Goal: Task Accomplishment & Management: Manage account settings

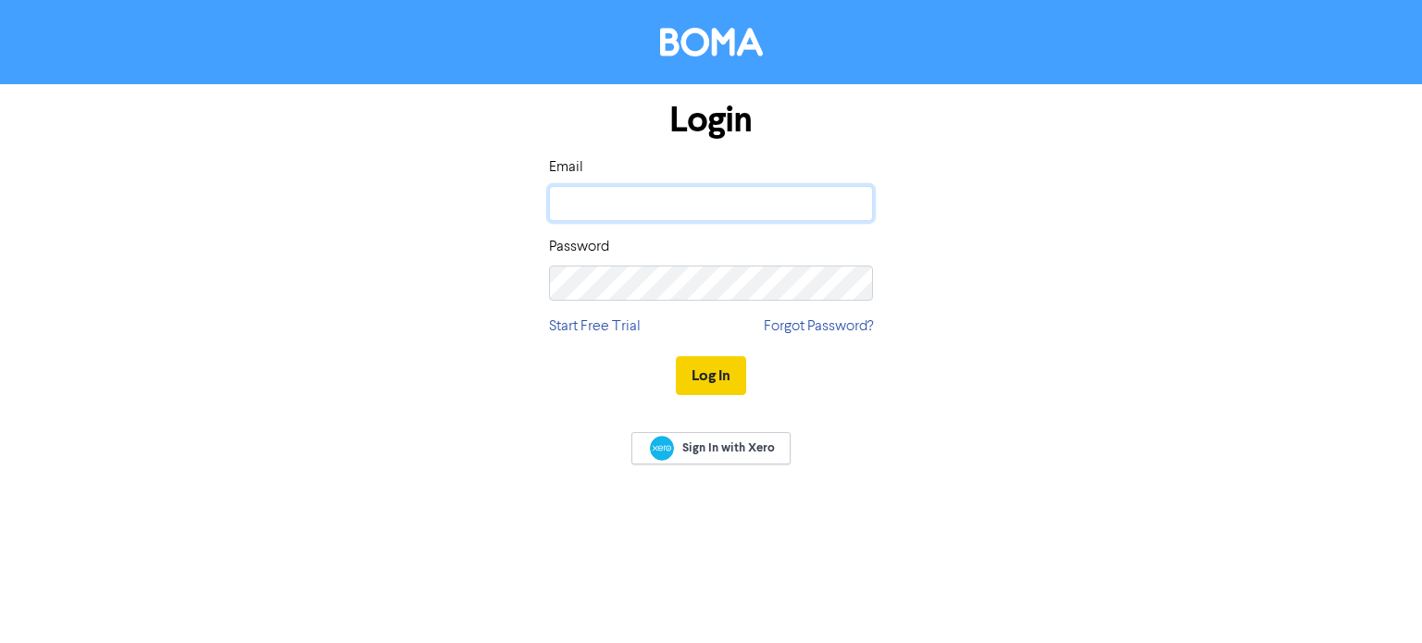
type input "[PERSON_NAME][EMAIL_ADDRESS][DOMAIN_NAME]"
click at [724, 369] on button "Log In" at bounding box center [711, 375] width 70 height 39
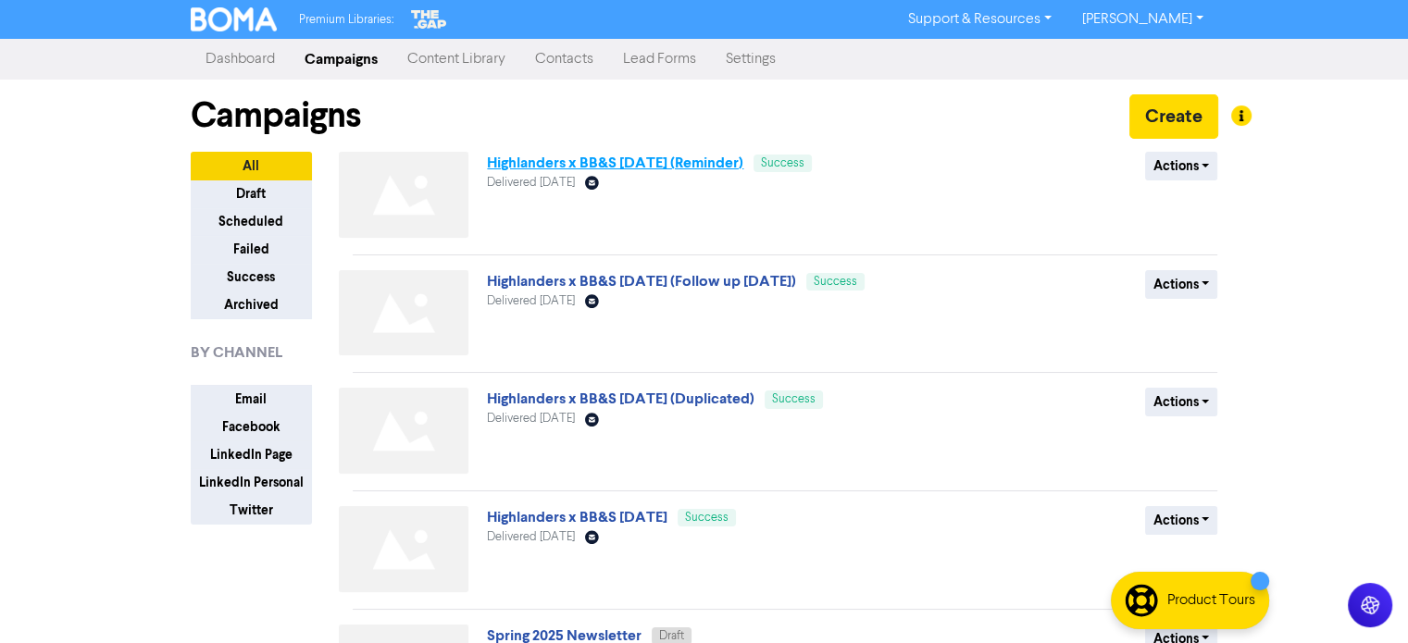
click at [706, 169] on link "Highlanders x BB&S [DATE] (Reminder)" at bounding box center [615, 163] width 256 height 19
click at [1194, 165] on button "Actions" at bounding box center [1181, 166] width 73 height 29
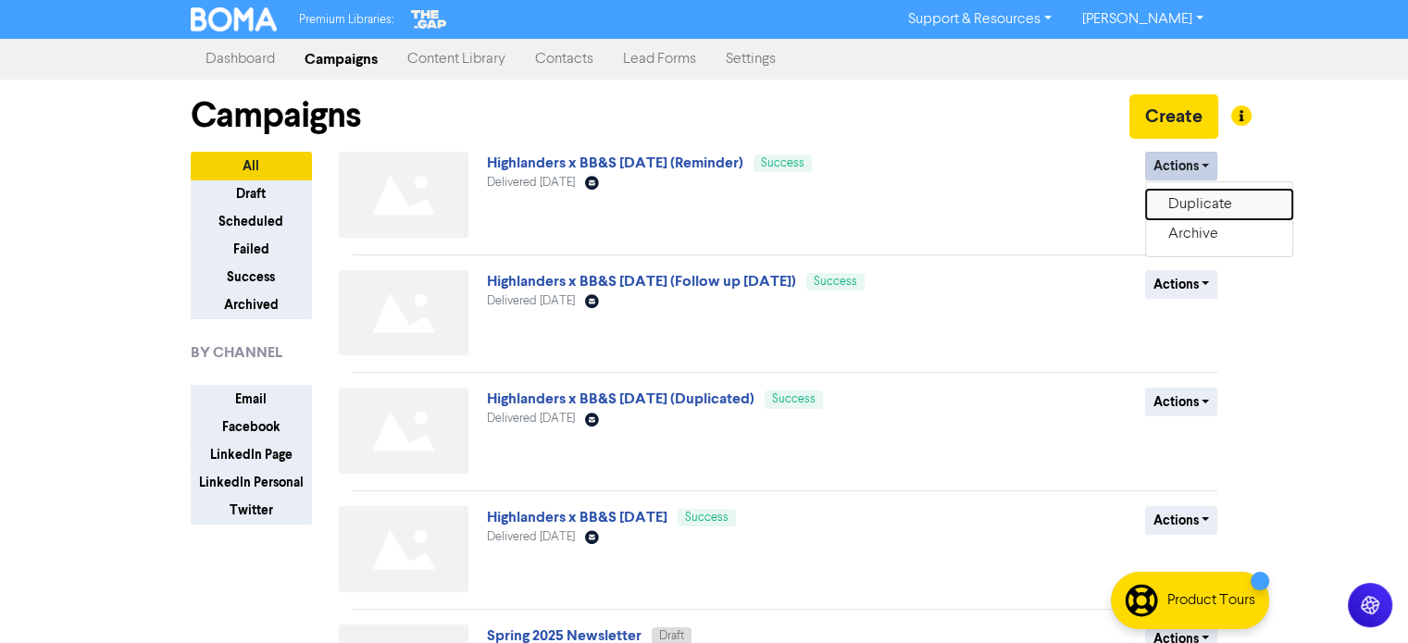
click at [1185, 214] on button "Duplicate" at bounding box center [1219, 205] width 146 height 30
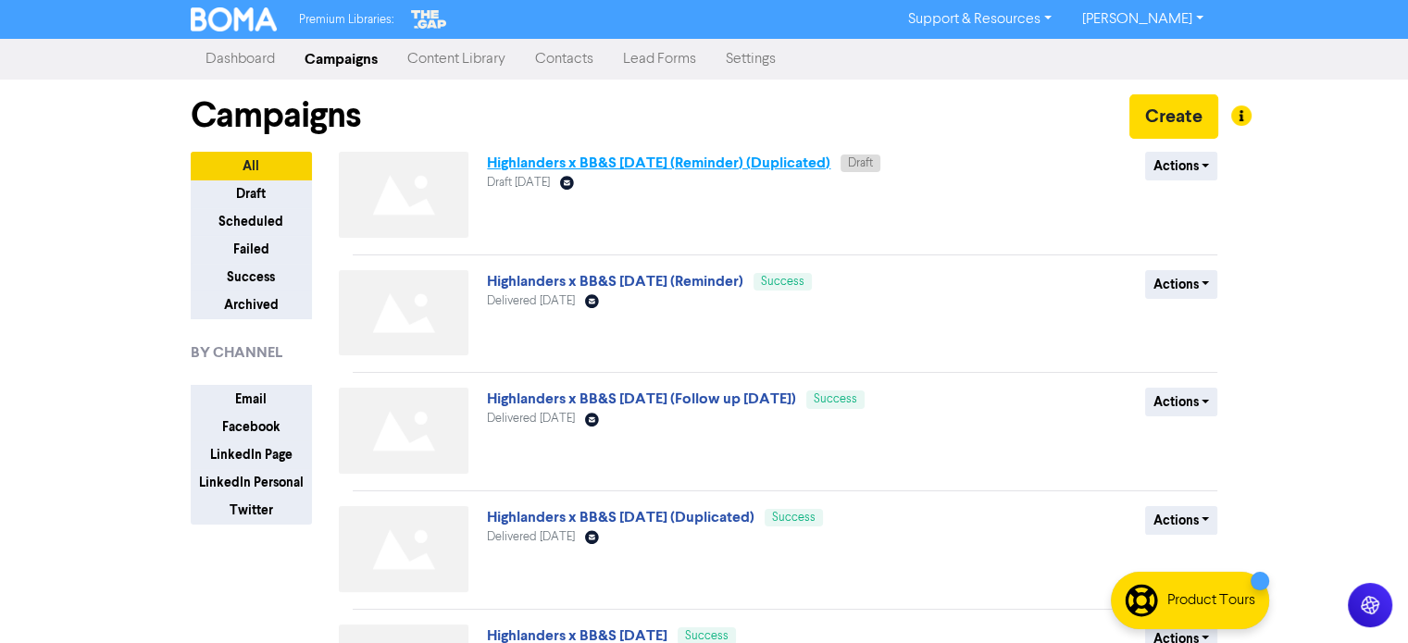
click at [786, 160] on link "Highlanders x BB&S [DATE] (Reminder) (Duplicated)" at bounding box center [658, 163] width 343 height 19
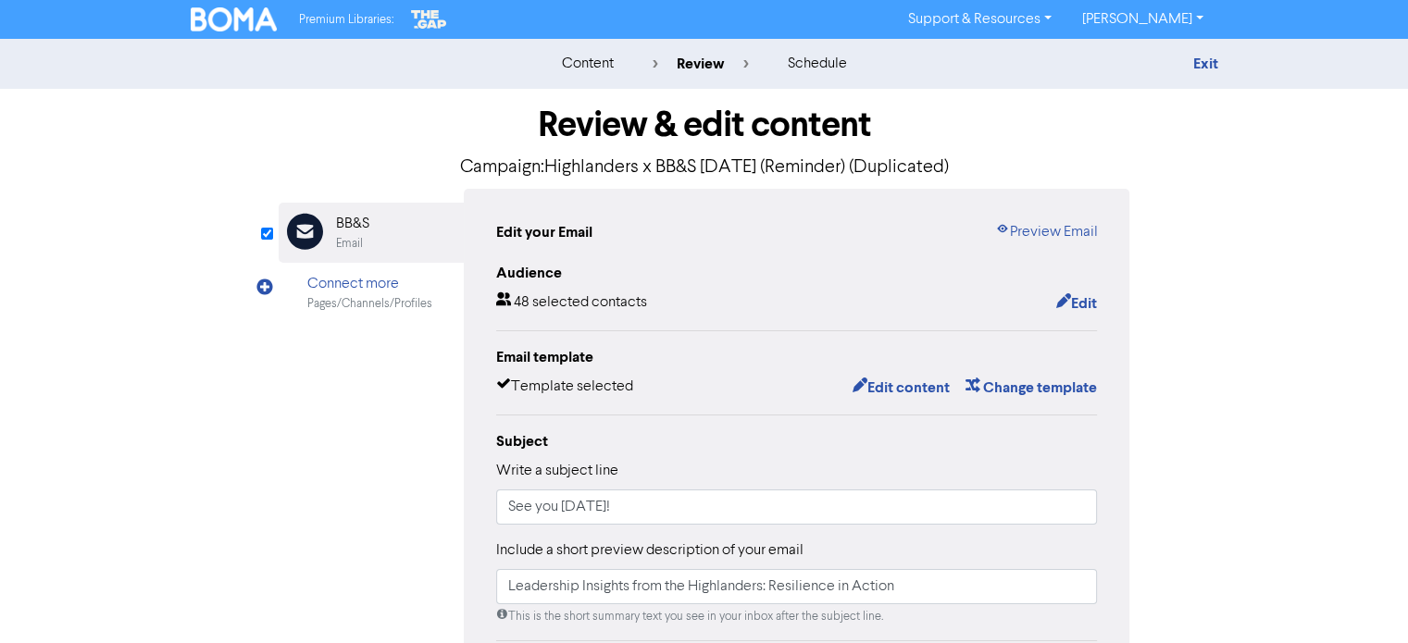
click at [873, 168] on p "Campaign: Highlanders x BB&S [DATE] (Reminder) (Duplicated)" at bounding box center [705, 168] width 852 height 28
click at [1081, 310] on button "Edit" at bounding box center [1075, 304] width 43 height 24
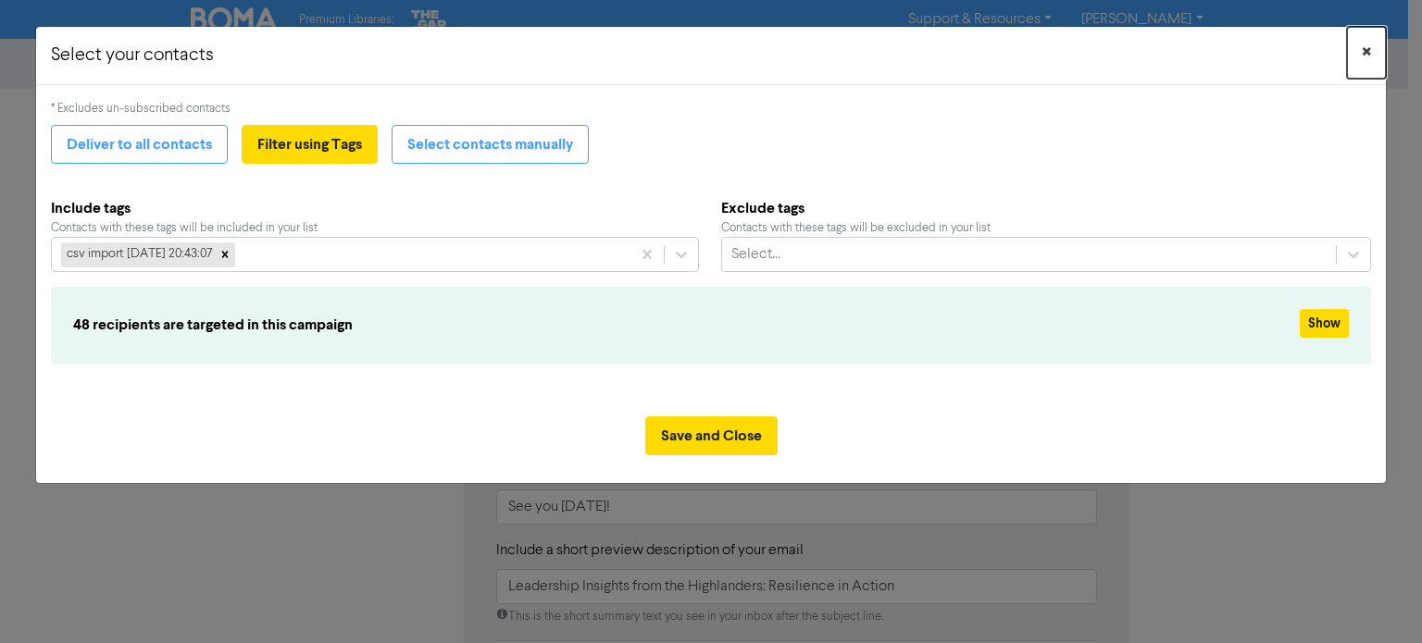
click at [1371, 59] on button "×" at bounding box center [1366, 53] width 39 height 52
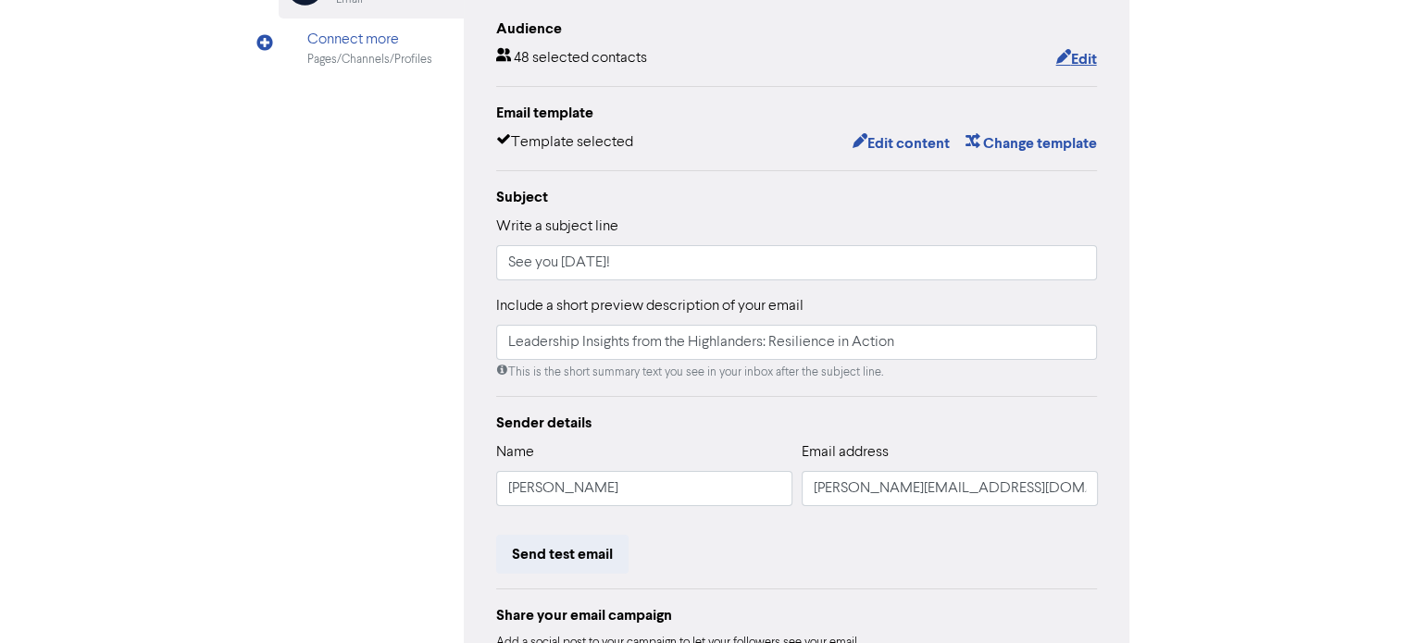
scroll to position [246, 0]
drag, startPoint x: 628, startPoint y: 267, endPoint x: 381, endPoint y: 251, distance: 247.7
click at [381, 251] on div "Email Created with Sketch. BB&S Email Connect more Pages/Channels/Profiles Edit…" at bounding box center [705, 336] width 852 height 787
type input "BB&S x Highlanders - Resilience in Action"
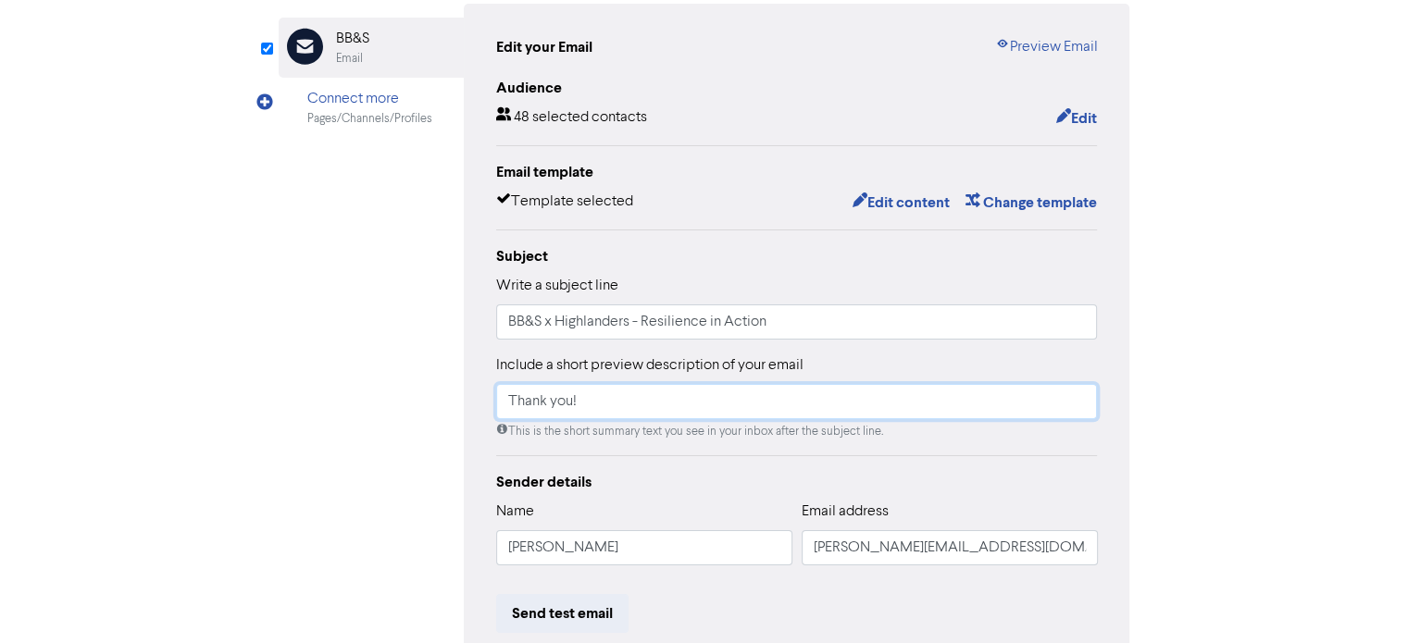
scroll to position [185, 0]
type input "Thank you!"
click at [877, 204] on button "Edit content" at bounding box center [900, 203] width 99 height 24
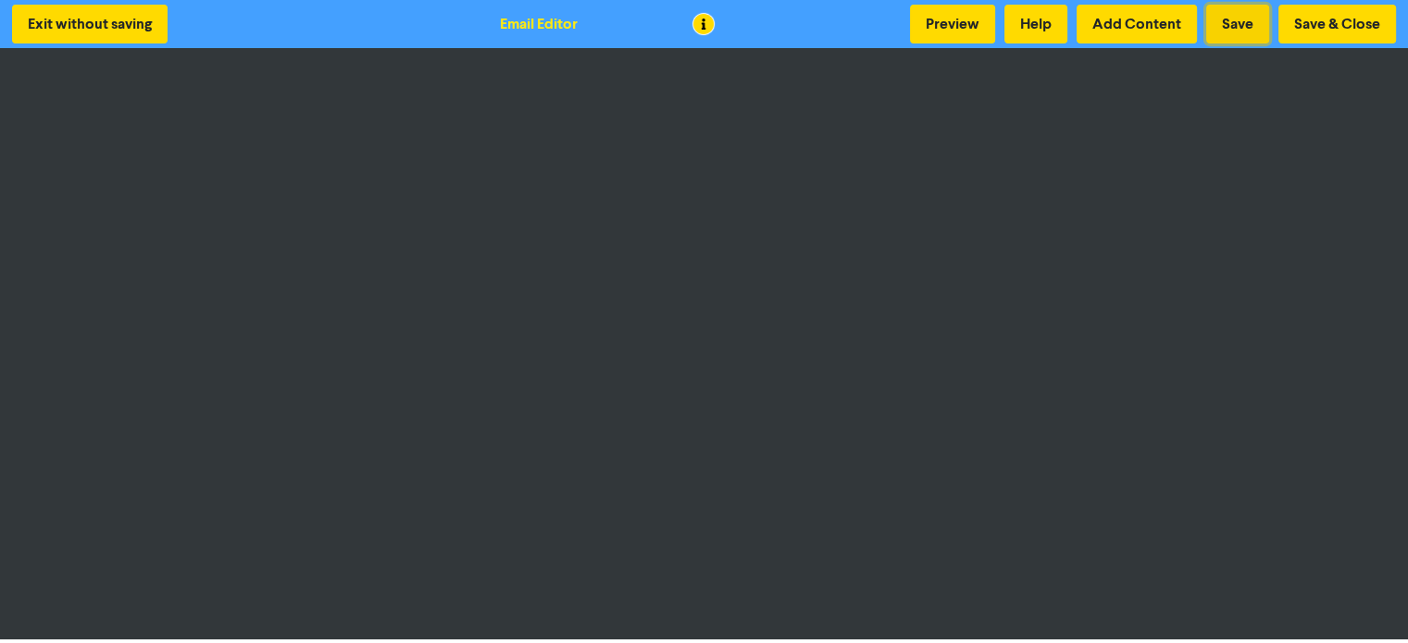
click at [1255, 28] on button "Save" at bounding box center [1237, 24] width 63 height 39
click at [1340, 3] on div "Exit without saving Email Editor Preview Help Add Content Save Save & Close" at bounding box center [704, 24] width 1408 height 48
click at [1229, 19] on button "Save" at bounding box center [1237, 24] width 63 height 39
click at [1335, 20] on button "Save & Close" at bounding box center [1337, 24] width 118 height 39
click at [1304, 25] on button "Save & Close" at bounding box center [1337, 24] width 118 height 39
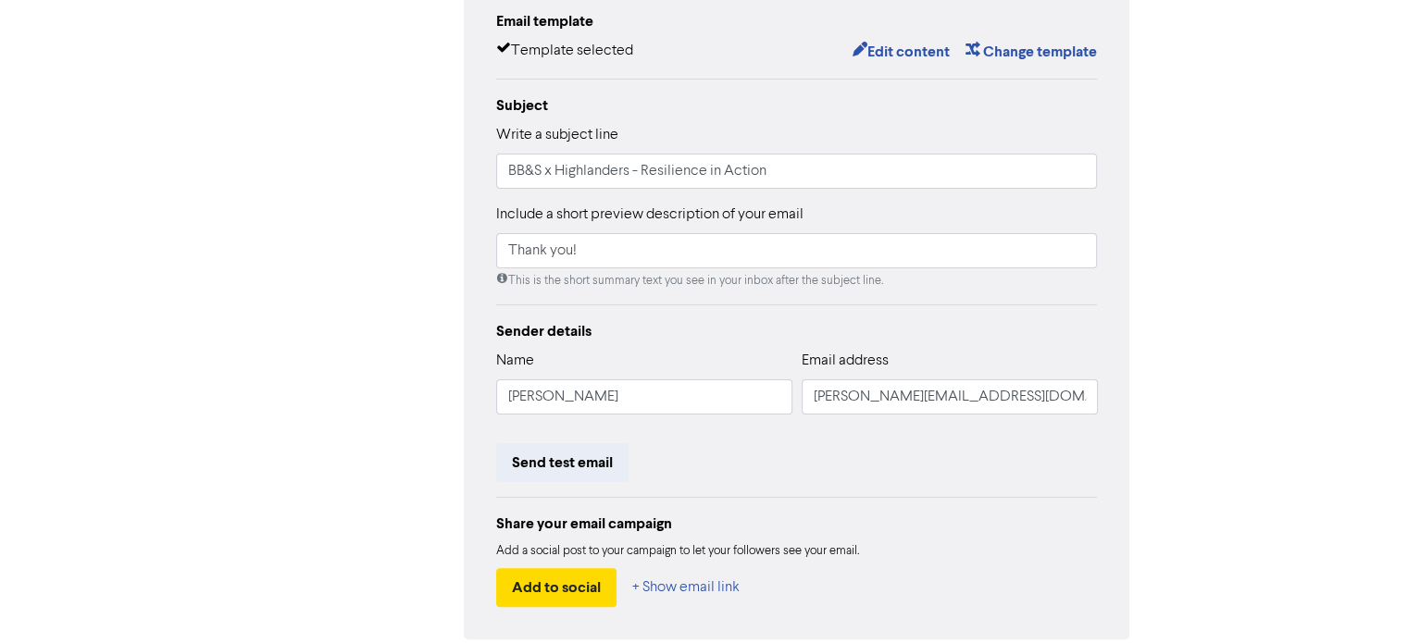
scroll to position [337, 0]
click at [578, 458] on button "Send test email" at bounding box center [562, 461] width 132 height 39
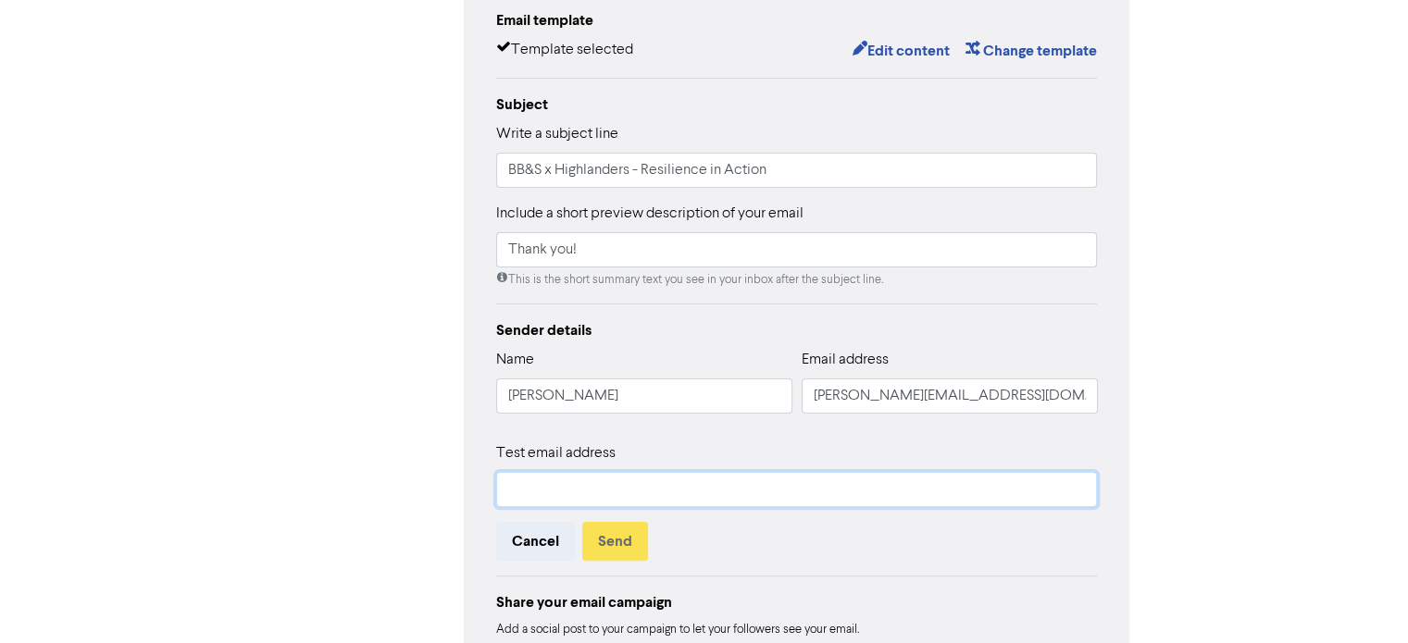
click at [570, 484] on input "text" at bounding box center [797, 489] width 602 height 35
type input "[PERSON_NAME][EMAIL_ADDRESS][DOMAIN_NAME]"
click at [610, 536] on button "Send" at bounding box center [615, 541] width 66 height 39
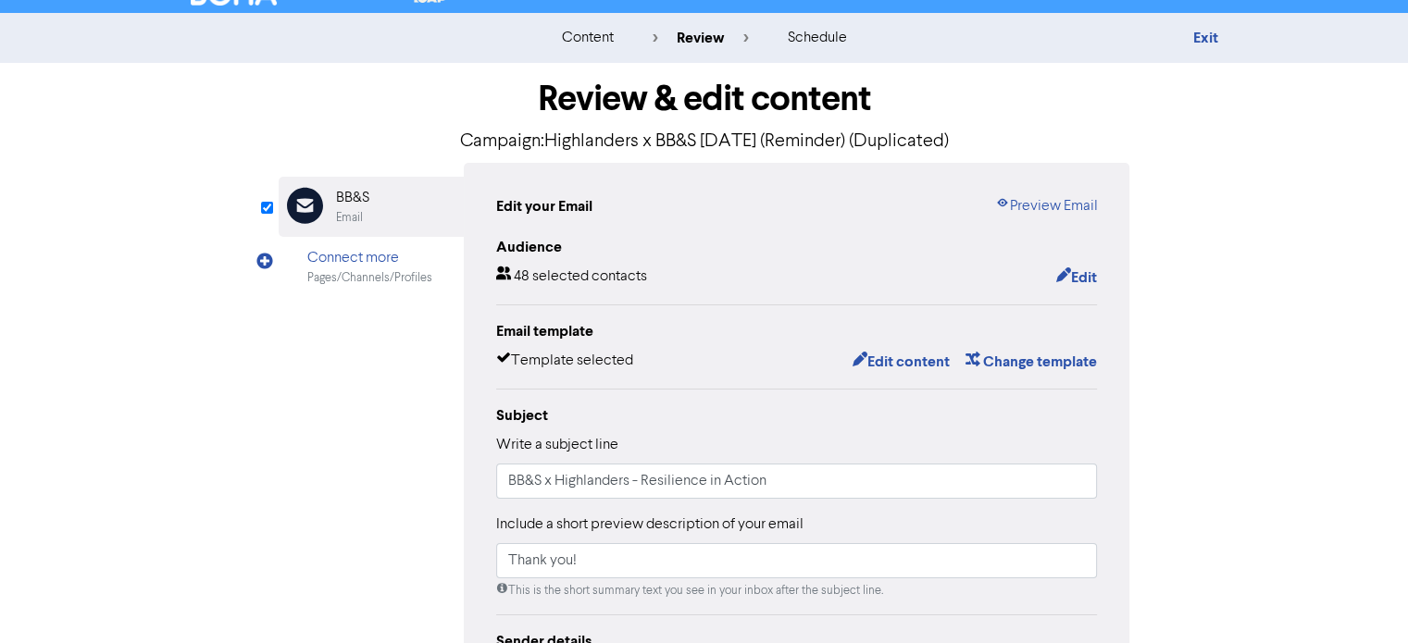
scroll to position [0, 0]
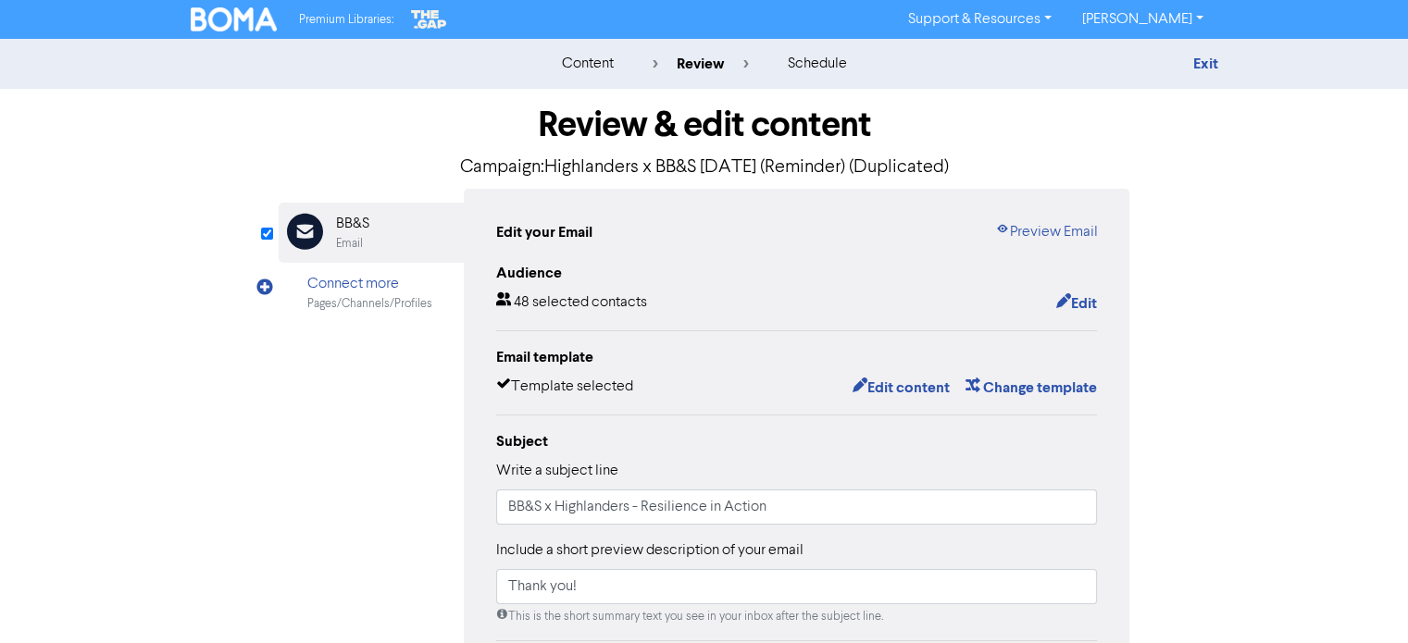
click at [900, 157] on p "Campaign: Highlanders x BB&S [DATE] (Reminder) (Duplicated)" at bounding box center [705, 168] width 852 height 28
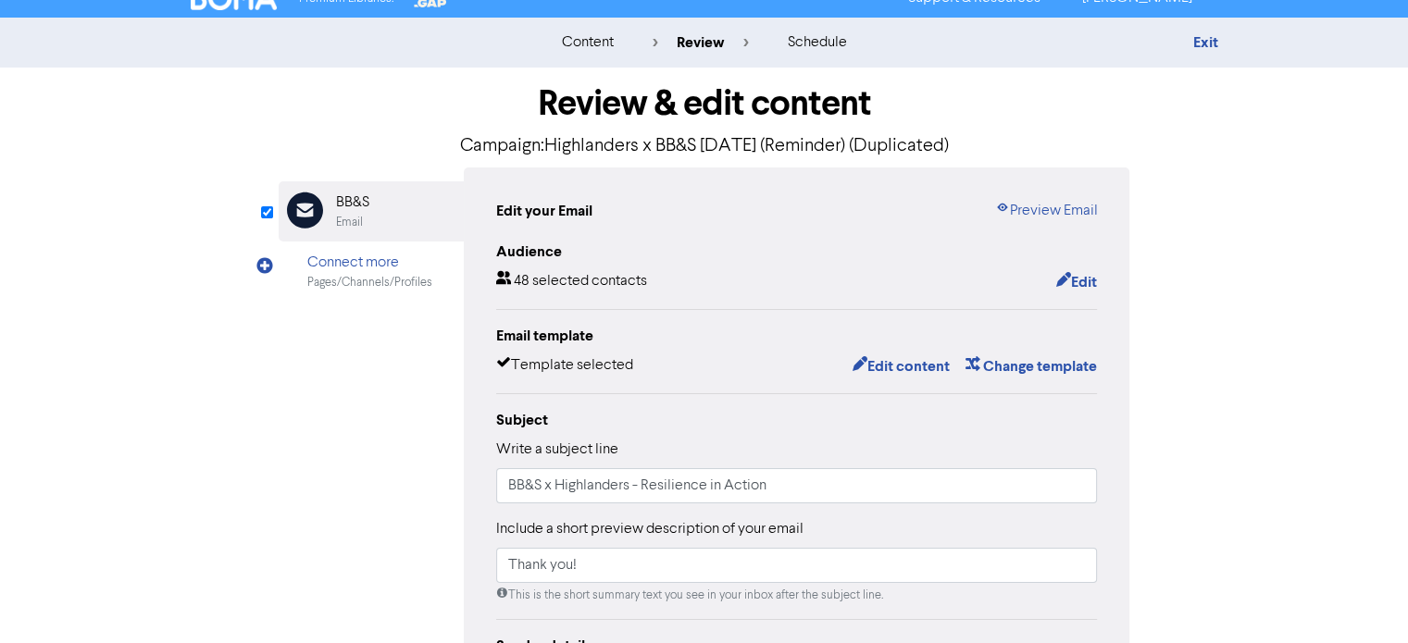
scroll to position [22, 0]
click at [580, 270] on div "48 selected contacts" at bounding box center [571, 281] width 151 height 24
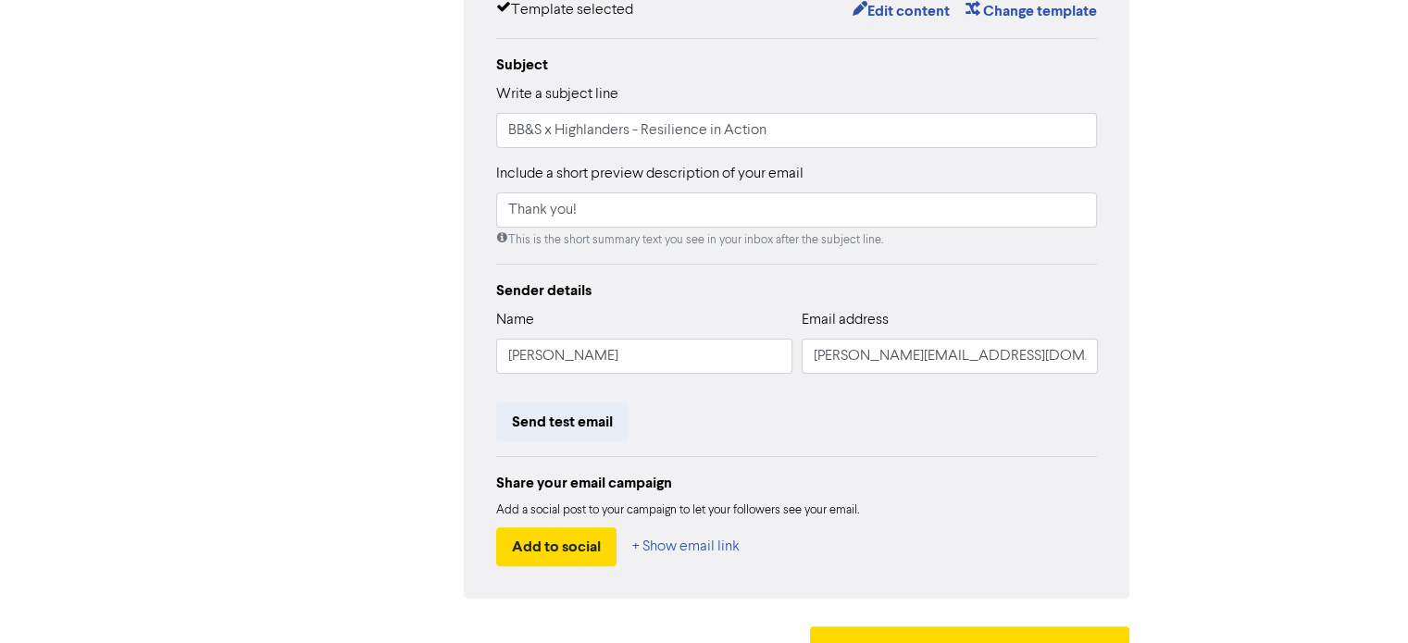
scroll to position [415, 0]
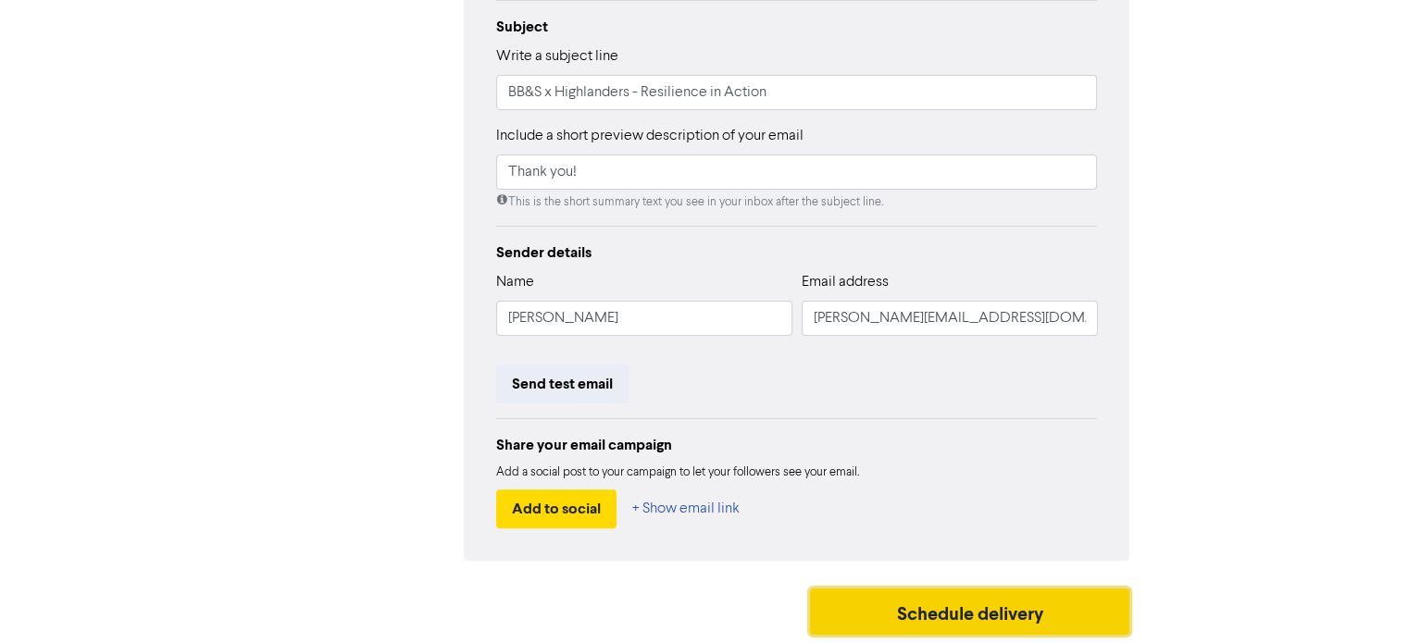
click at [941, 601] on button "Schedule delivery" at bounding box center [970, 612] width 320 height 46
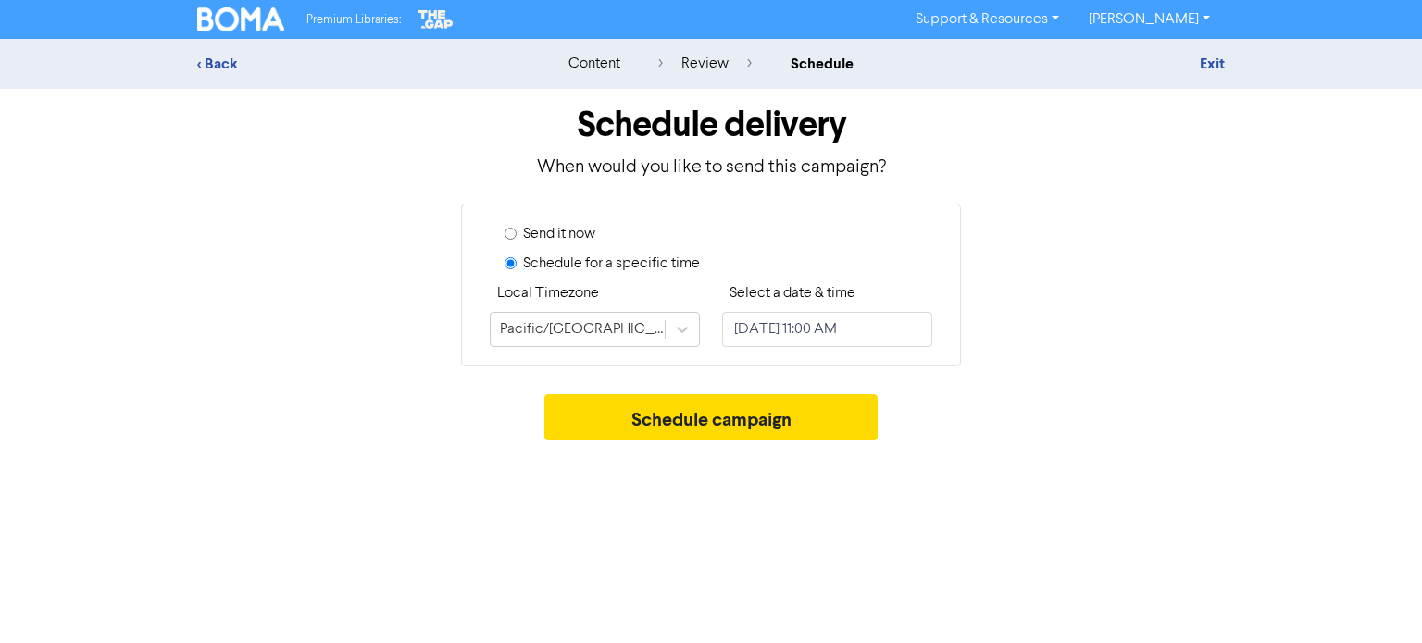
click at [568, 237] on label "Send it now" at bounding box center [559, 234] width 72 height 22
click at [516, 237] on input "Send it now" at bounding box center [510, 234] width 12 height 12
radio input "true"
radio input "false"
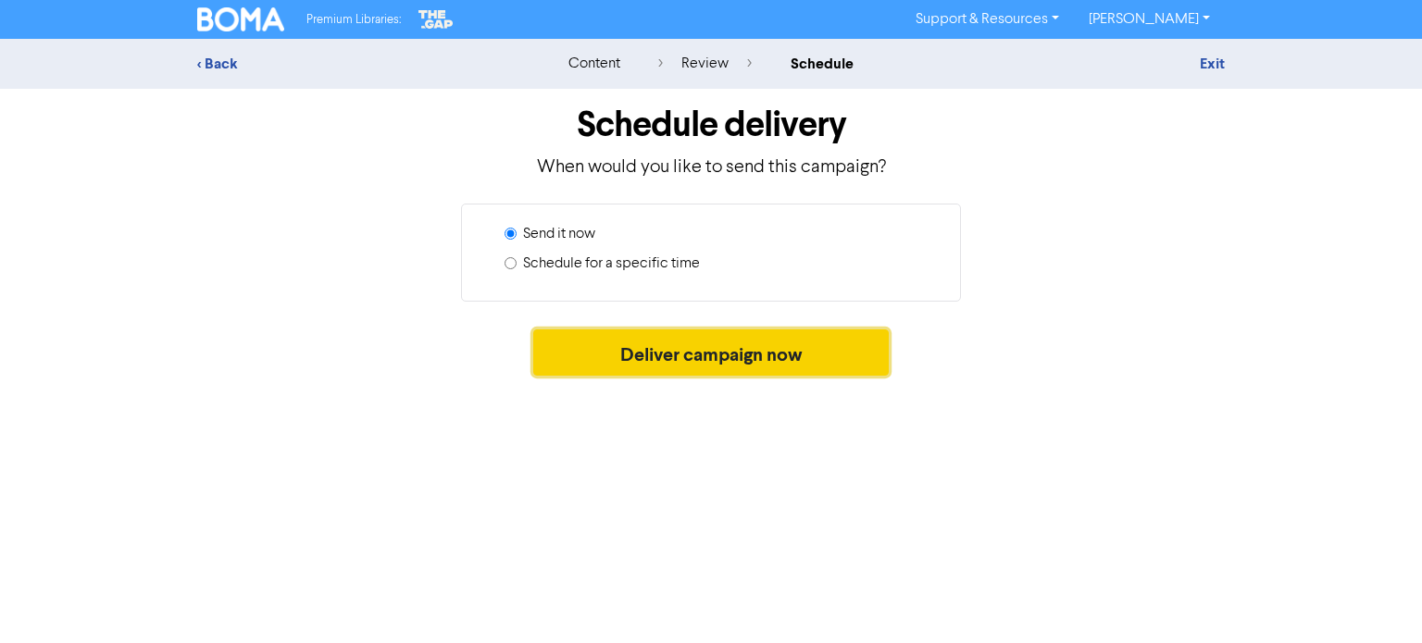
click at [647, 361] on button "Deliver campaign now" at bounding box center [711, 353] width 356 height 46
